Goal: Task Accomplishment & Management: Manage account settings

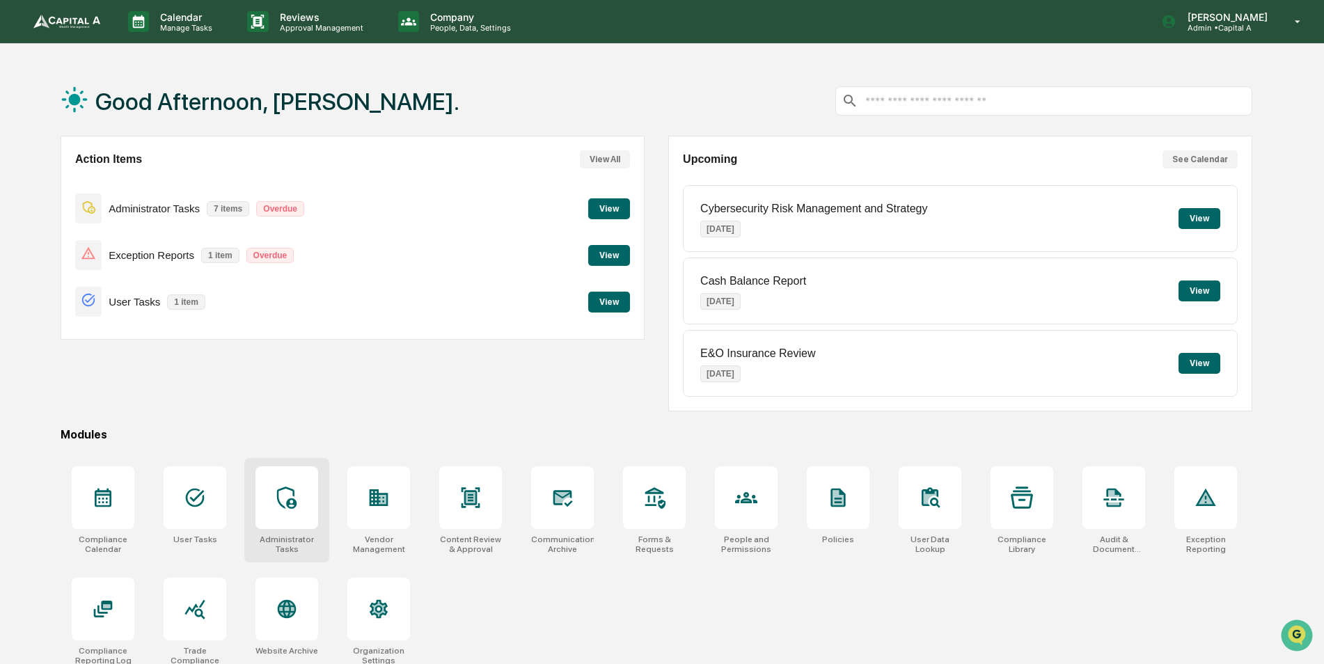
click at [286, 502] on icon at bounding box center [287, 497] width 22 height 22
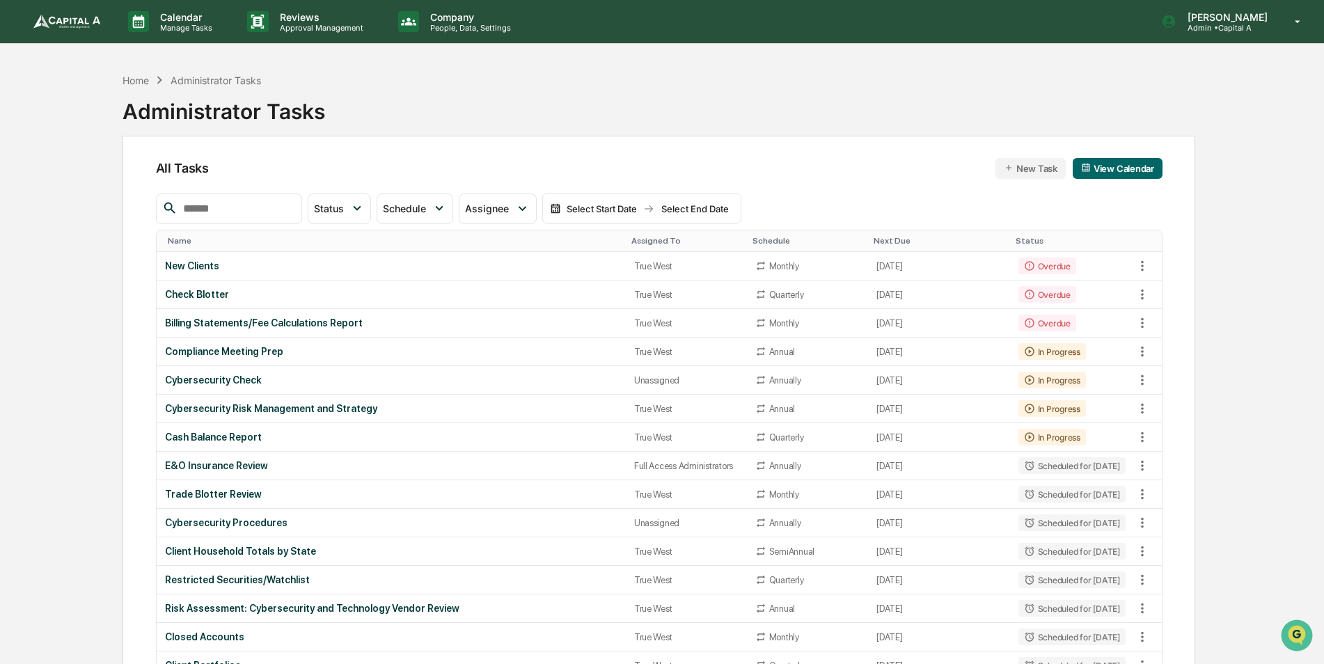
click at [232, 207] on input "text" at bounding box center [236, 209] width 118 height 18
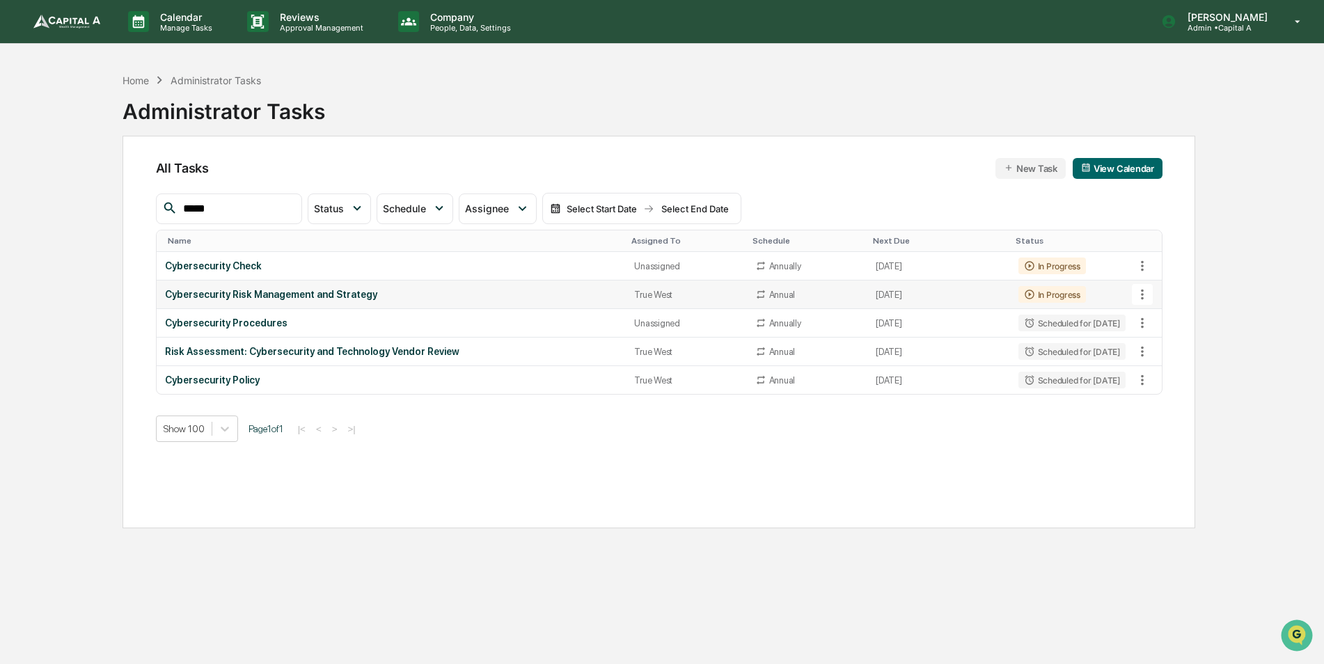
click at [1145, 291] on icon at bounding box center [1141, 294] width 15 height 15
click at [1168, 376] on li "Delete Task" at bounding box center [1193, 371] width 111 height 26
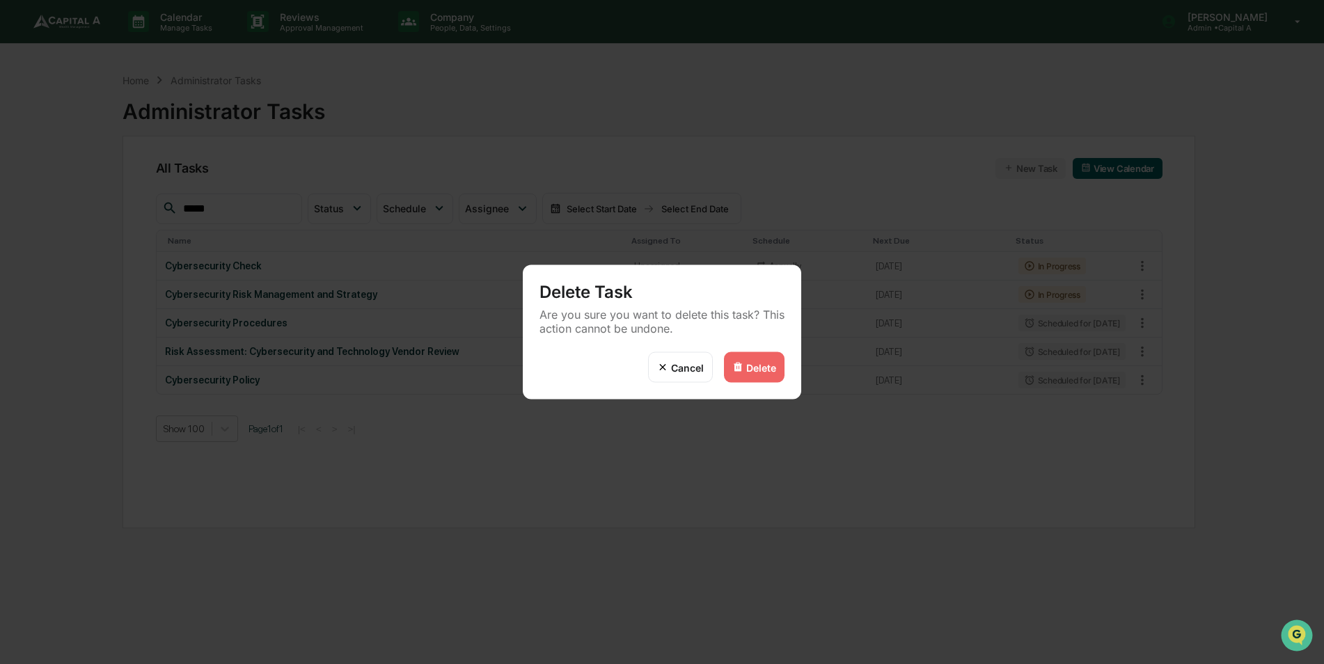
click at [770, 370] on div "Delete" at bounding box center [761, 367] width 30 height 12
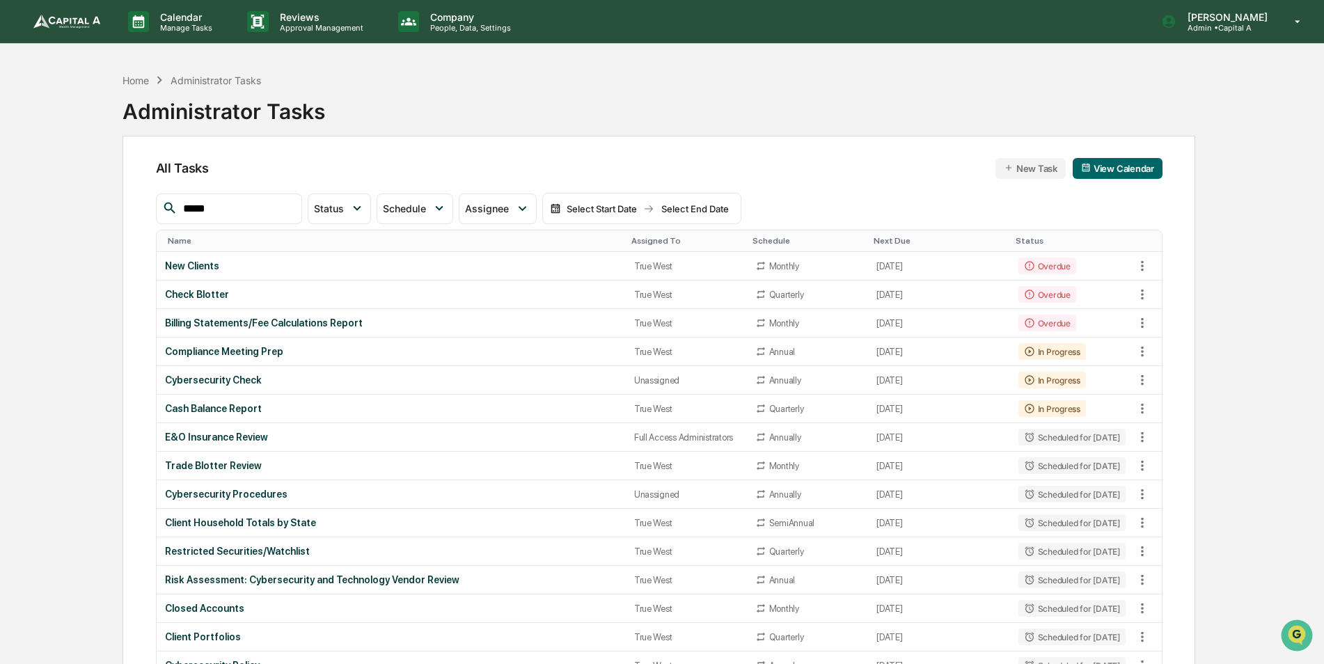
click at [290, 209] on input "*****" at bounding box center [236, 209] width 118 height 18
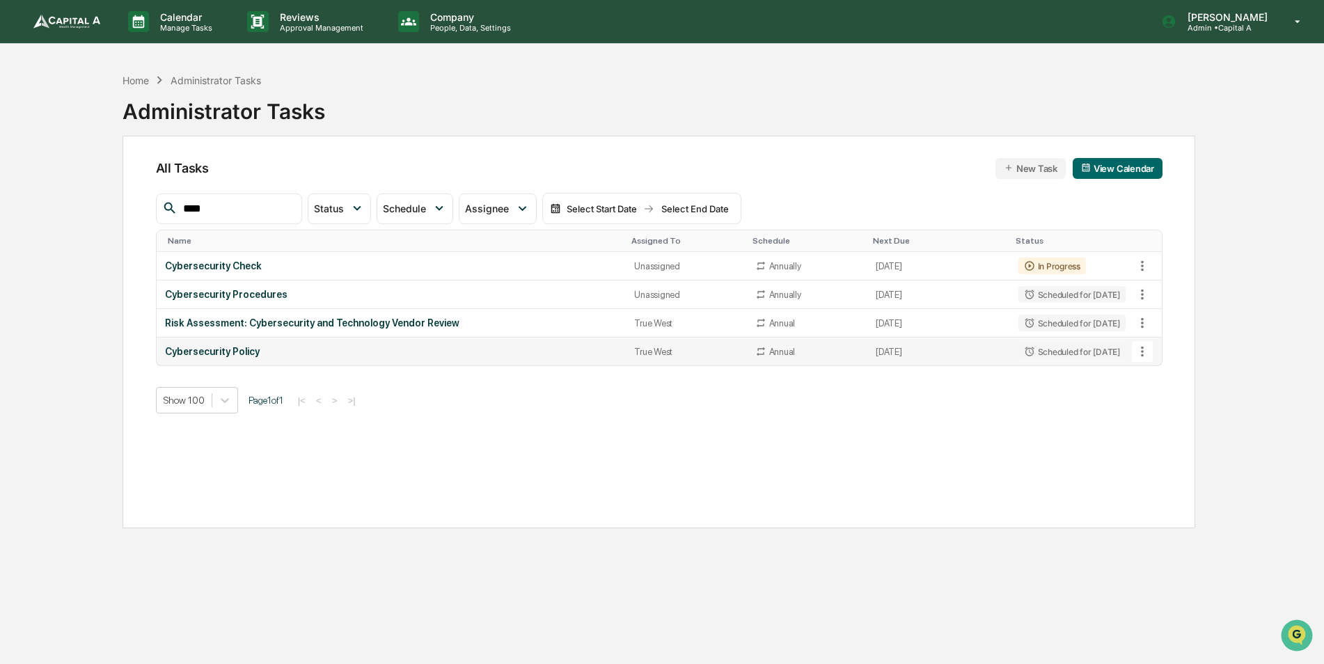
type input "****"
click at [1145, 347] on icon at bounding box center [1141, 351] width 15 height 15
click at [1159, 424] on img at bounding box center [1155, 427] width 11 height 11
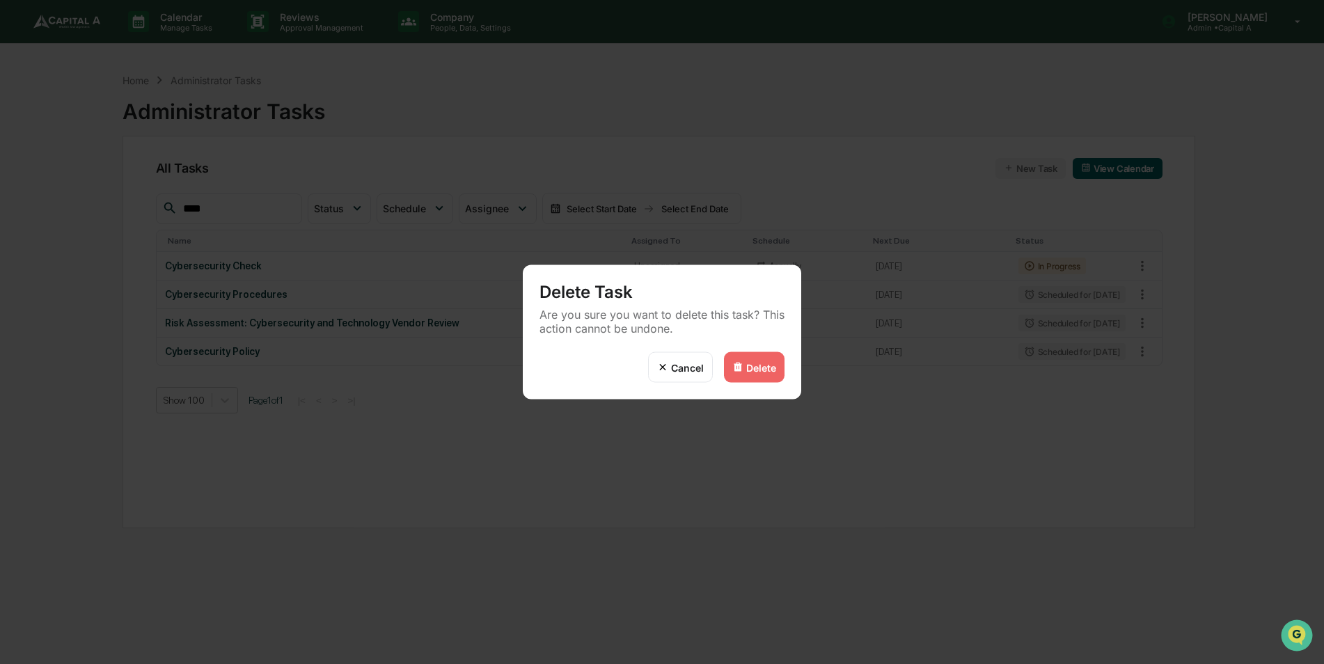
click at [753, 368] on div "Delete" at bounding box center [761, 367] width 30 height 12
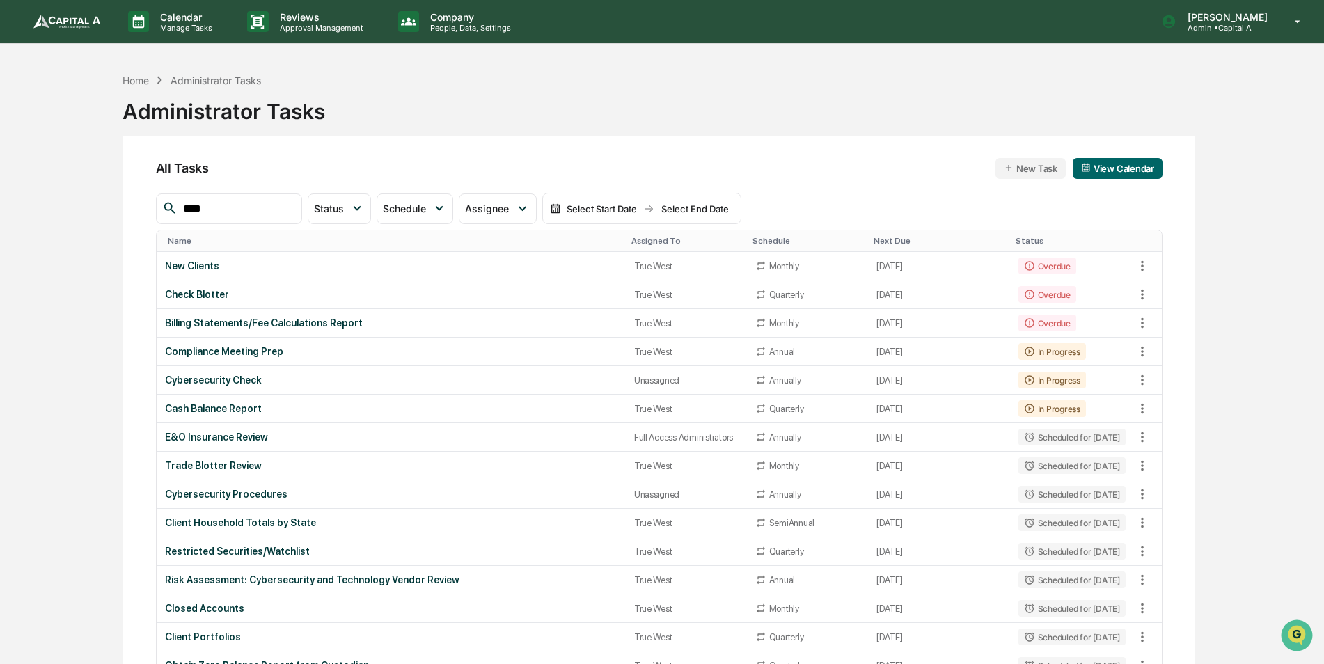
click at [631, 243] on div "Assigned To" at bounding box center [686, 241] width 110 height 10
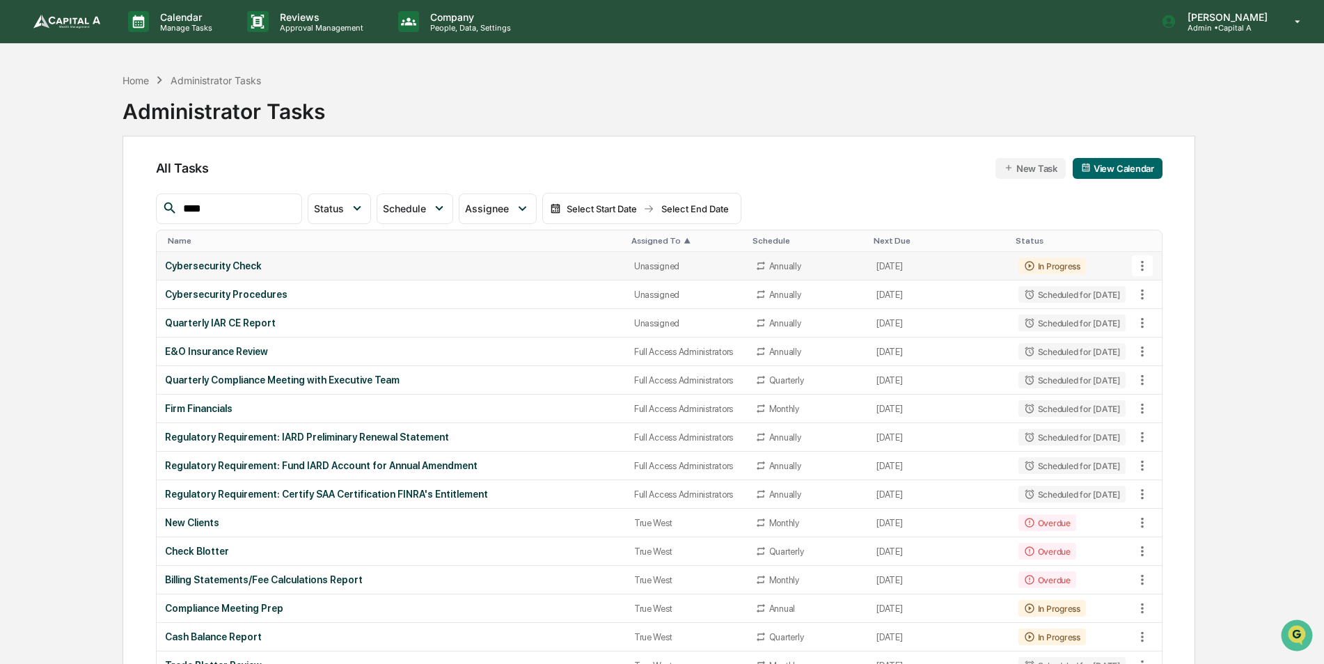
click at [566, 269] on div "Cybersecurity Check" at bounding box center [391, 265] width 452 height 11
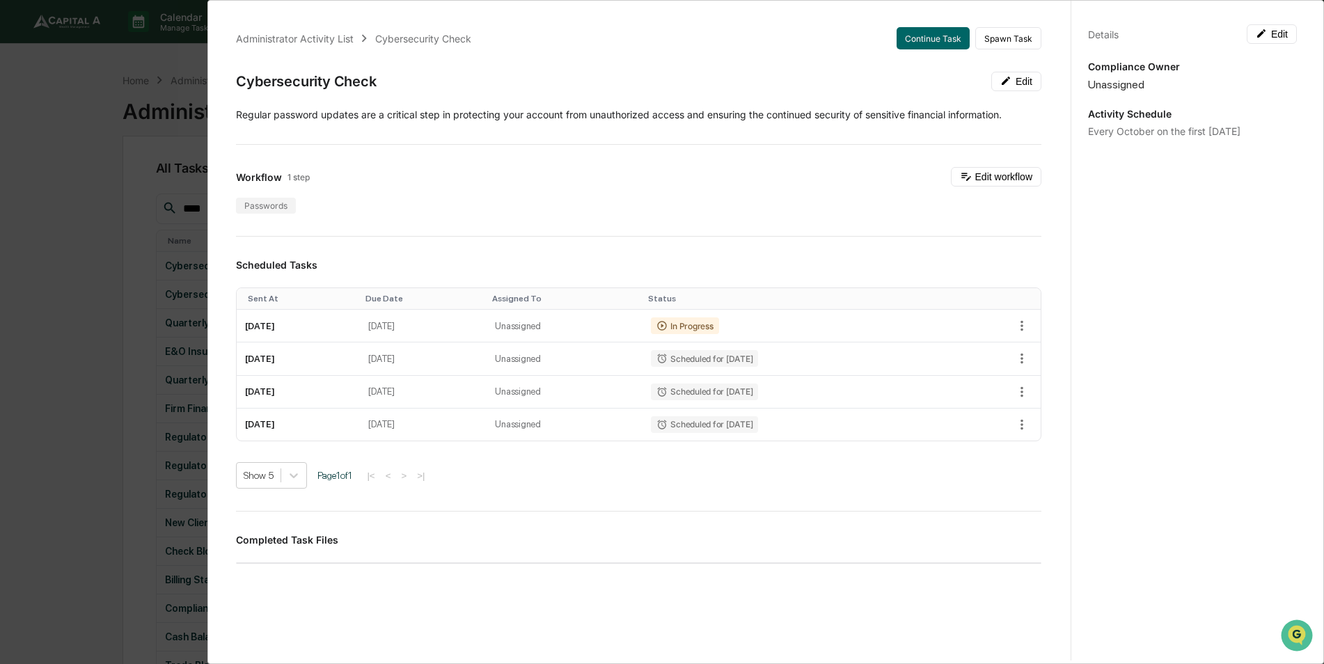
click at [90, 183] on div "Administrator Activity List Cybersecurity Check Continue Task Spawn Task Cybers…" at bounding box center [662, 332] width 1324 height 664
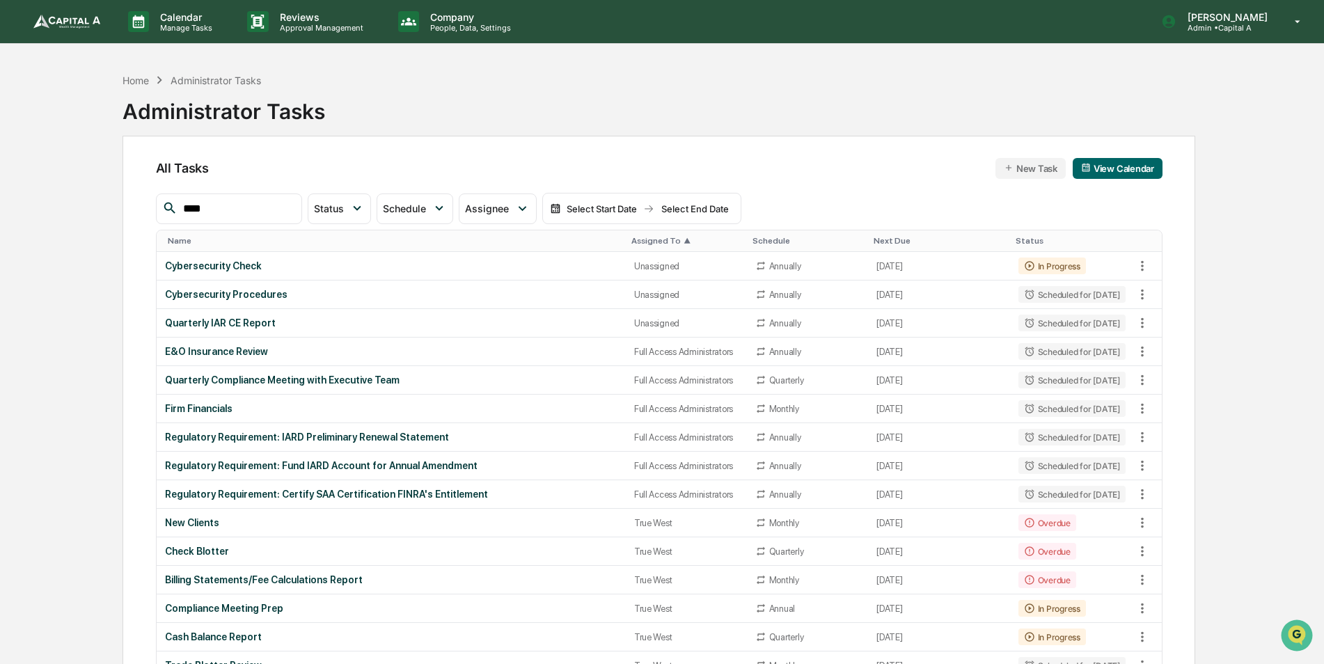
click at [643, 111] on div "Home Administrator Tasks Administrator Tasks" at bounding box center [658, 101] width 1072 height 70
click at [1208, 33] on div "[PERSON_NAME] Admin • Capital A" at bounding box center [1235, 21] width 177 height 43
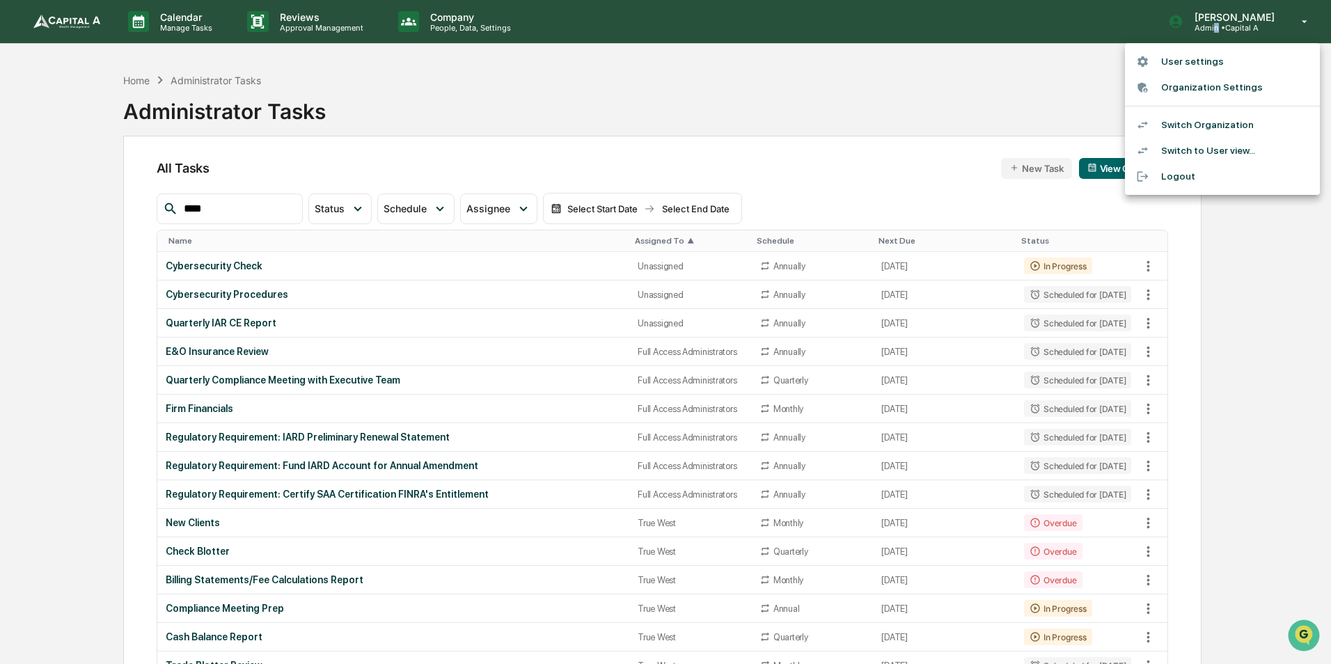
drag, startPoint x: 1208, startPoint y: 33, endPoint x: 1198, endPoint y: 127, distance: 95.2
click at [1192, 131] on li "Switch Organization" at bounding box center [1222, 125] width 195 height 26
